Goal: Check status: Check status

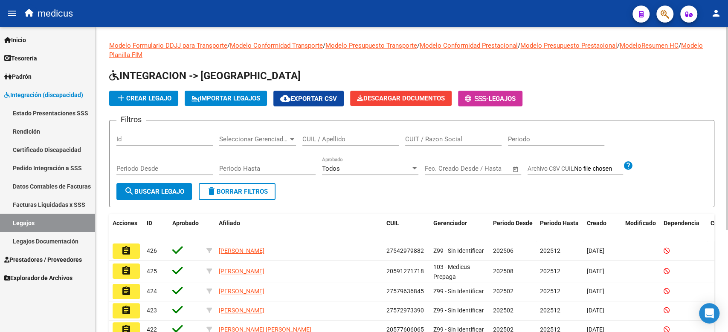
click at [321, 136] on input "CUIL / Apellido" at bounding box center [350, 140] width 96 height 8
paste input "[PERSON_NAME]"
click at [139, 186] on button "search Buscar Legajo" at bounding box center [153, 191] width 75 height 17
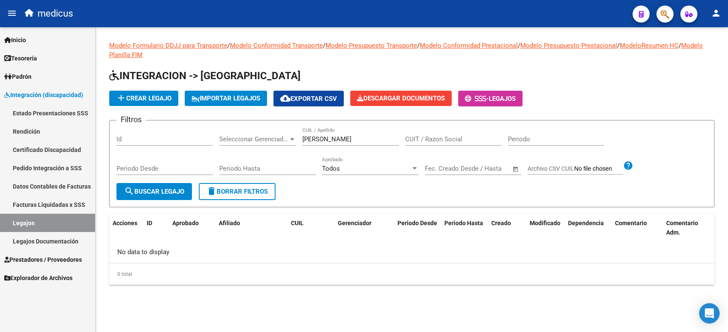
drag, startPoint x: 367, startPoint y: 133, endPoint x: 338, endPoint y: 136, distance: 29.1
click at [338, 136] on div "[PERSON_NAME] CUIL / Apellido" at bounding box center [350, 136] width 96 height 18
drag, startPoint x: 330, startPoint y: 140, endPoint x: 403, endPoint y: 141, distance: 73.3
click at [403, 141] on div "Filtros Id Seleccionar Gerenciador Seleccionar Gerenciador [PERSON_NAME] CUIL /…" at bounding box center [411, 155] width 590 height 56
click at [338, 164] on div "Todos Aprobado" at bounding box center [370, 166] width 96 height 18
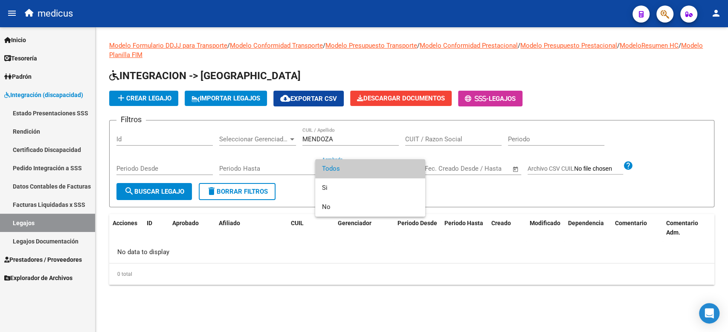
click at [371, 135] on div at bounding box center [364, 166] width 728 height 332
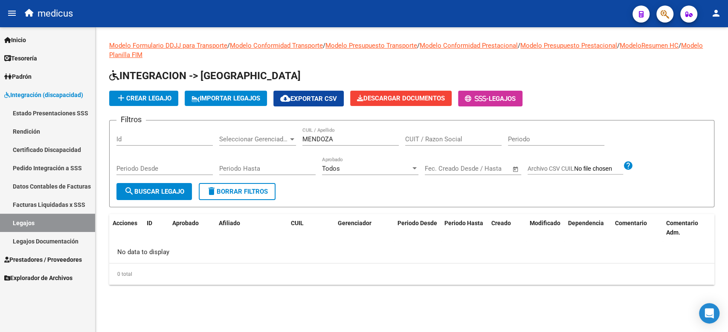
click at [349, 139] on input "MENDOZA" at bounding box center [350, 140] width 96 height 8
click at [265, 139] on div "Filtros Id Seleccionar Gerenciador Seleccionar Gerenciador [PERSON_NAME] CUIL /…" at bounding box center [411, 155] width 590 height 56
paste input "20499816546"
type input "20499816546"
click at [154, 191] on span "search Buscar Legajo" at bounding box center [154, 192] width 60 height 8
